Goal: Task Accomplishment & Management: Manage account settings

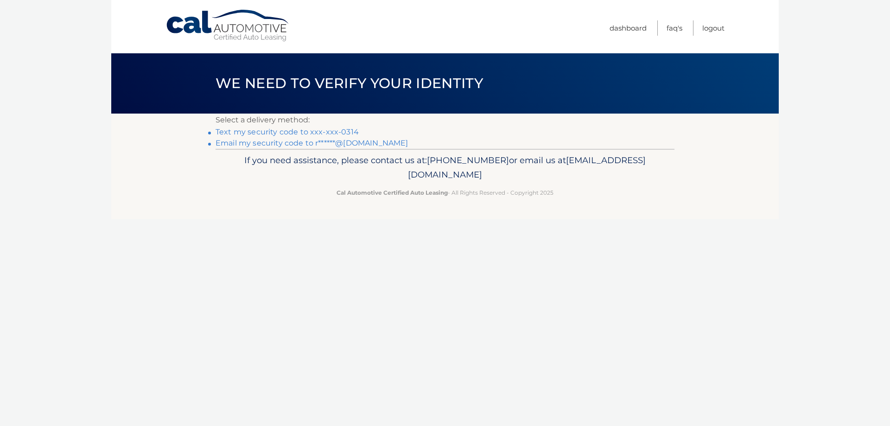
click at [256, 130] on link "Text my security code to xxx-xxx-0314" at bounding box center [287, 131] width 143 height 9
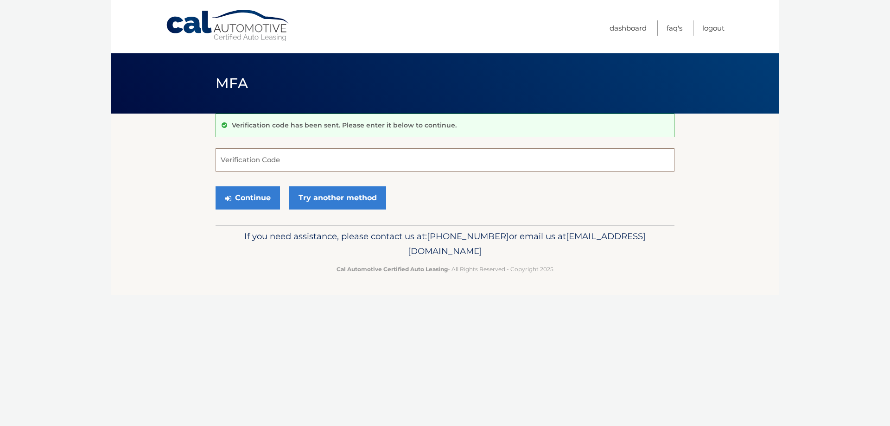
click at [260, 162] on input "Verification Code" at bounding box center [445, 159] width 459 height 23
type input "939775"
click at [249, 199] on button "Continue" at bounding box center [248, 197] width 64 height 23
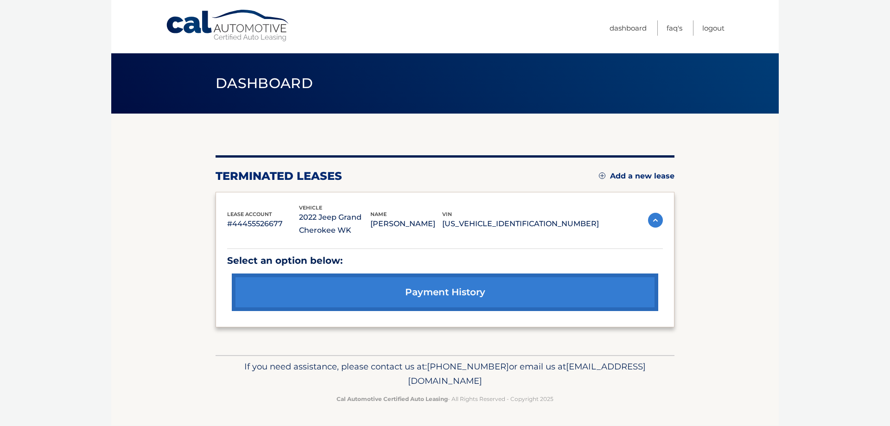
click at [423, 294] on link "payment history" at bounding box center [445, 293] width 426 height 38
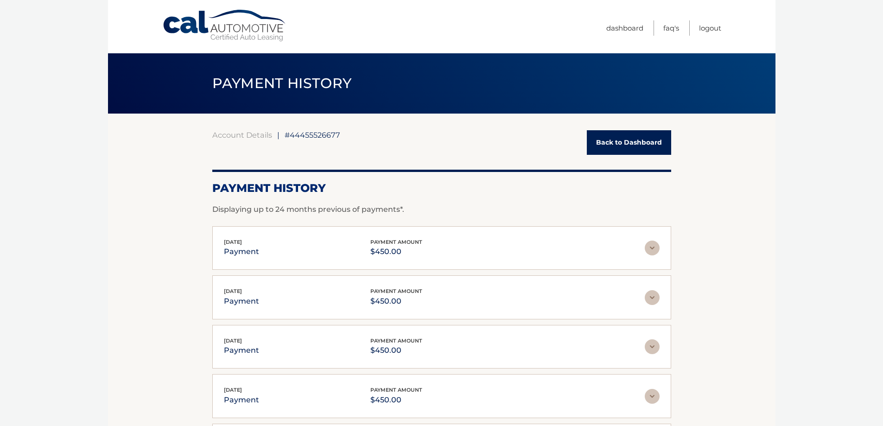
click at [619, 142] on link "Back to Dashboard" at bounding box center [629, 142] width 84 height 25
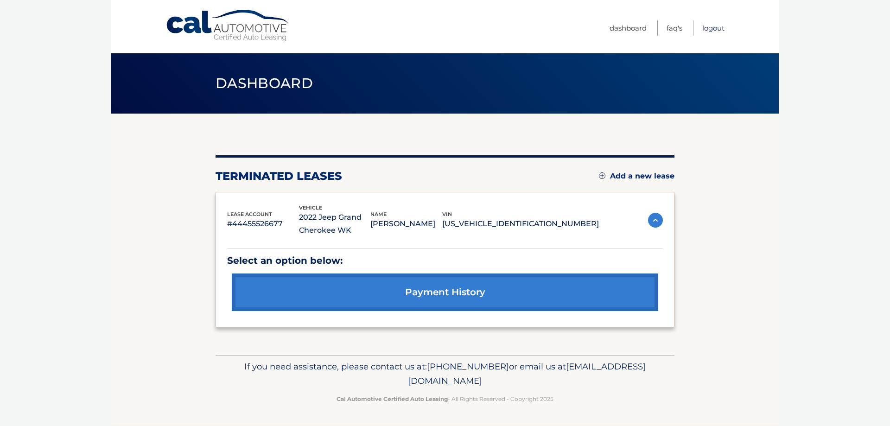
click at [714, 29] on link "Logout" at bounding box center [713, 27] width 22 height 15
